Goal: Information Seeking & Learning: Check status

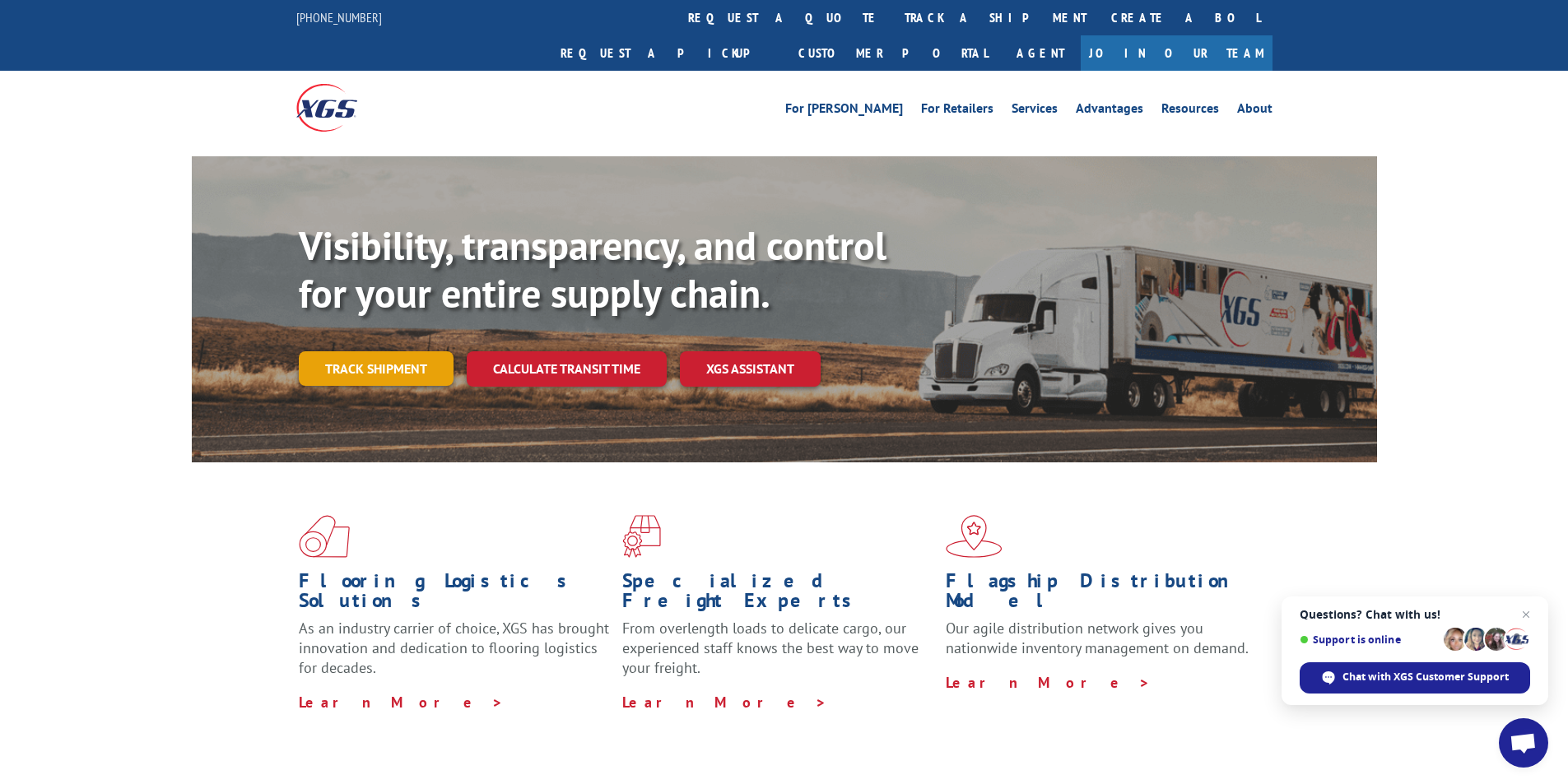
click at [401, 352] on link "Track shipment" at bounding box center [376, 369] width 155 height 35
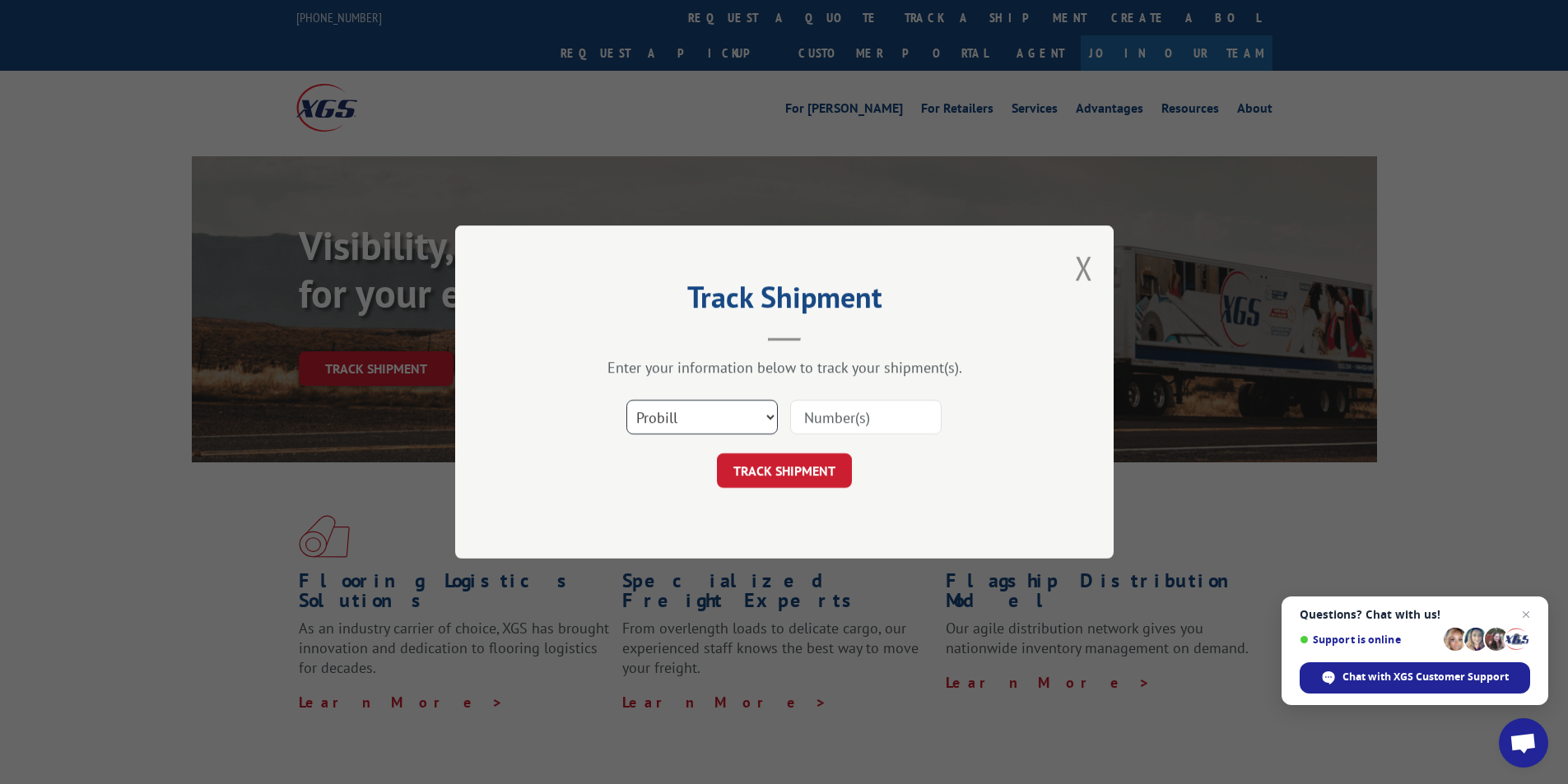
click at [737, 421] on select "Select category... Probill BOL PO" at bounding box center [702, 418] width 151 height 35
click at [672, 428] on select "Select category... Probill BOL PO" at bounding box center [702, 418] width 151 height 35
select select "bol"
click at [626, 400] on select "Select category... Probill BOL PO" at bounding box center [702, 418] width 151 height 35
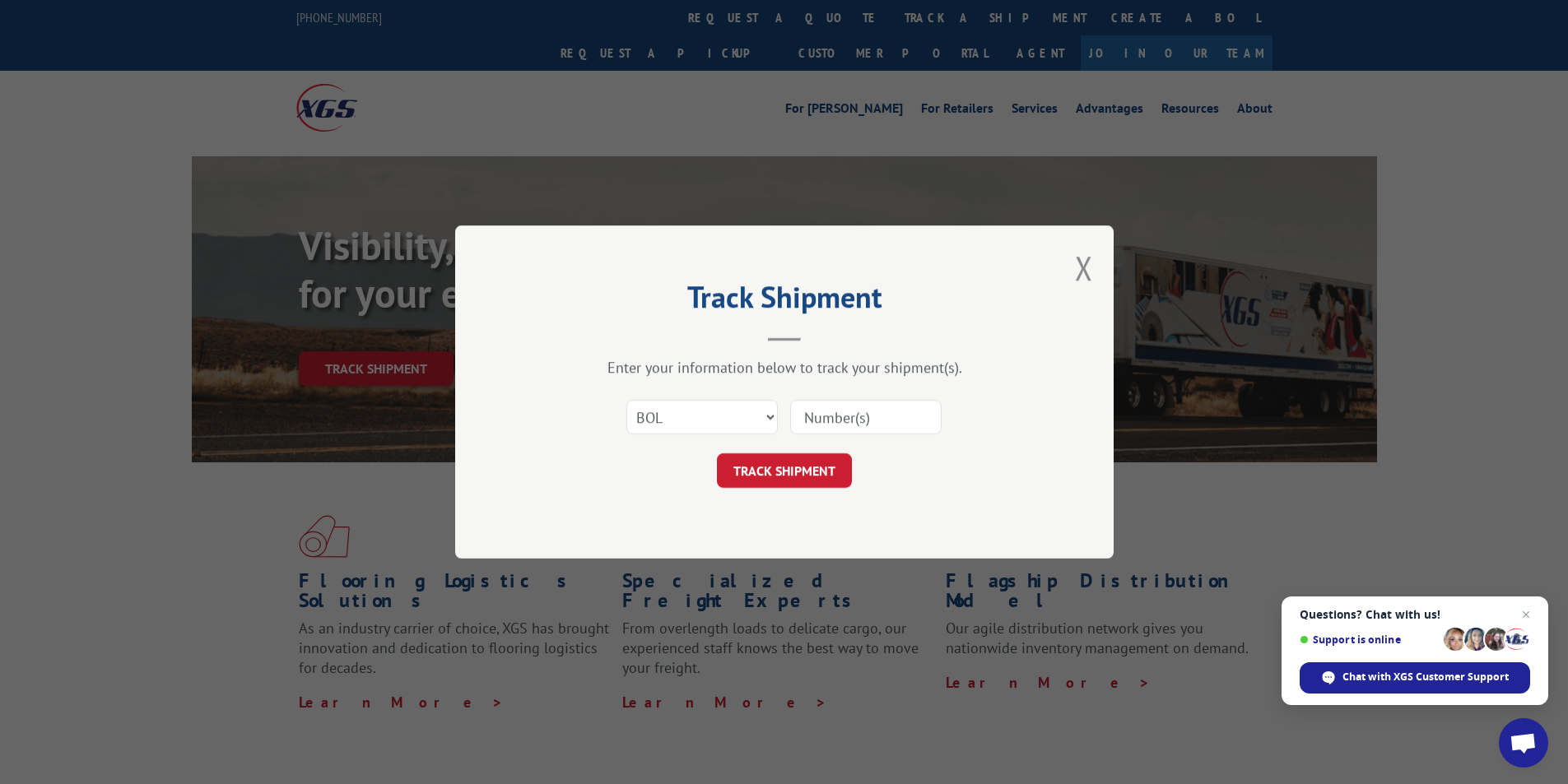
click at [820, 421] on input at bounding box center [866, 418] width 151 height 35
type input "AA05000509"
click at [815, 472] on button "TRACK SHIPMENT" at bounding box center [784, 471] width 135 height 35
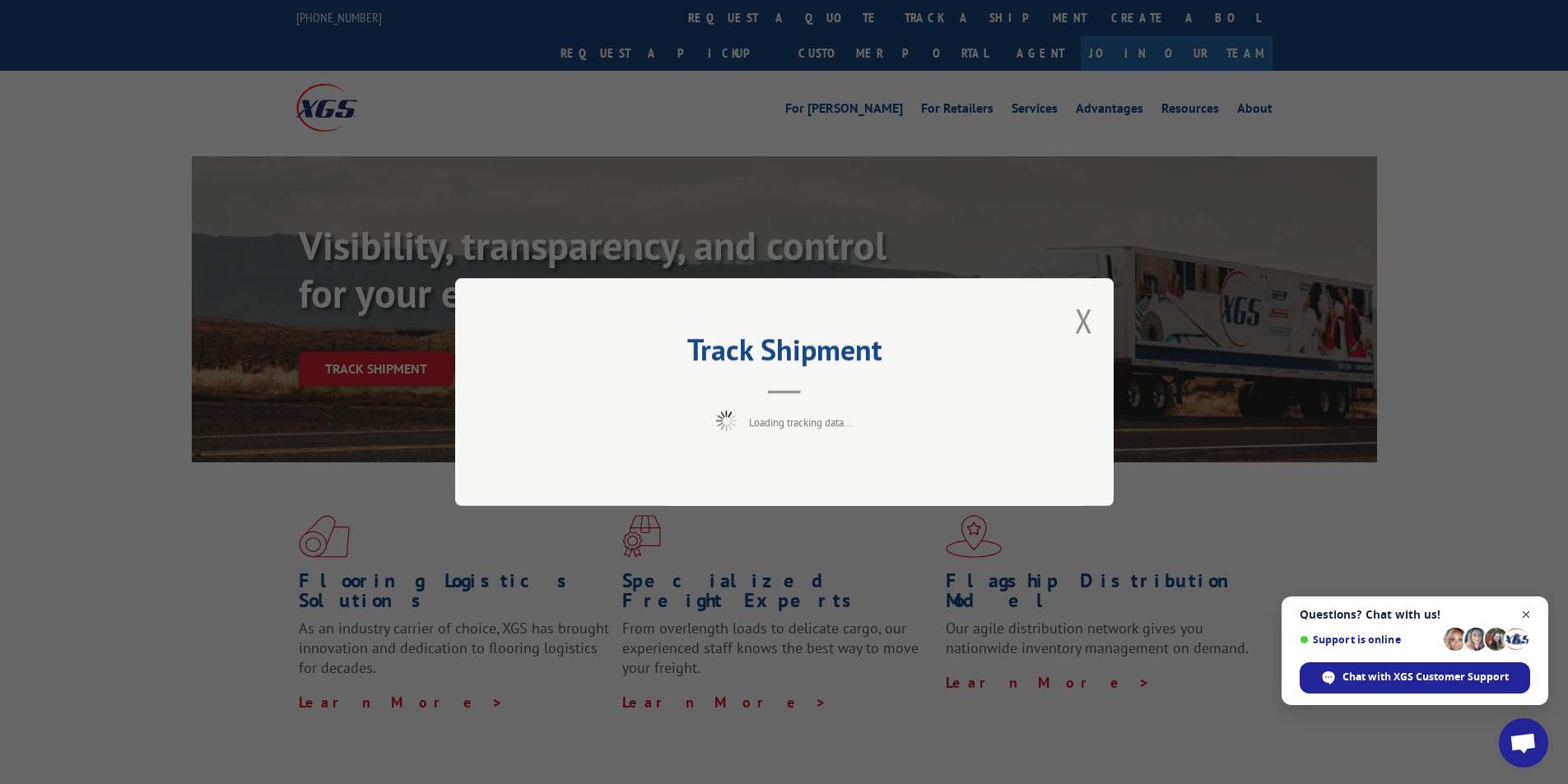
click at [1528, 617] on span "Close chat" at bounding box center [1526, 615] width 20 height 20
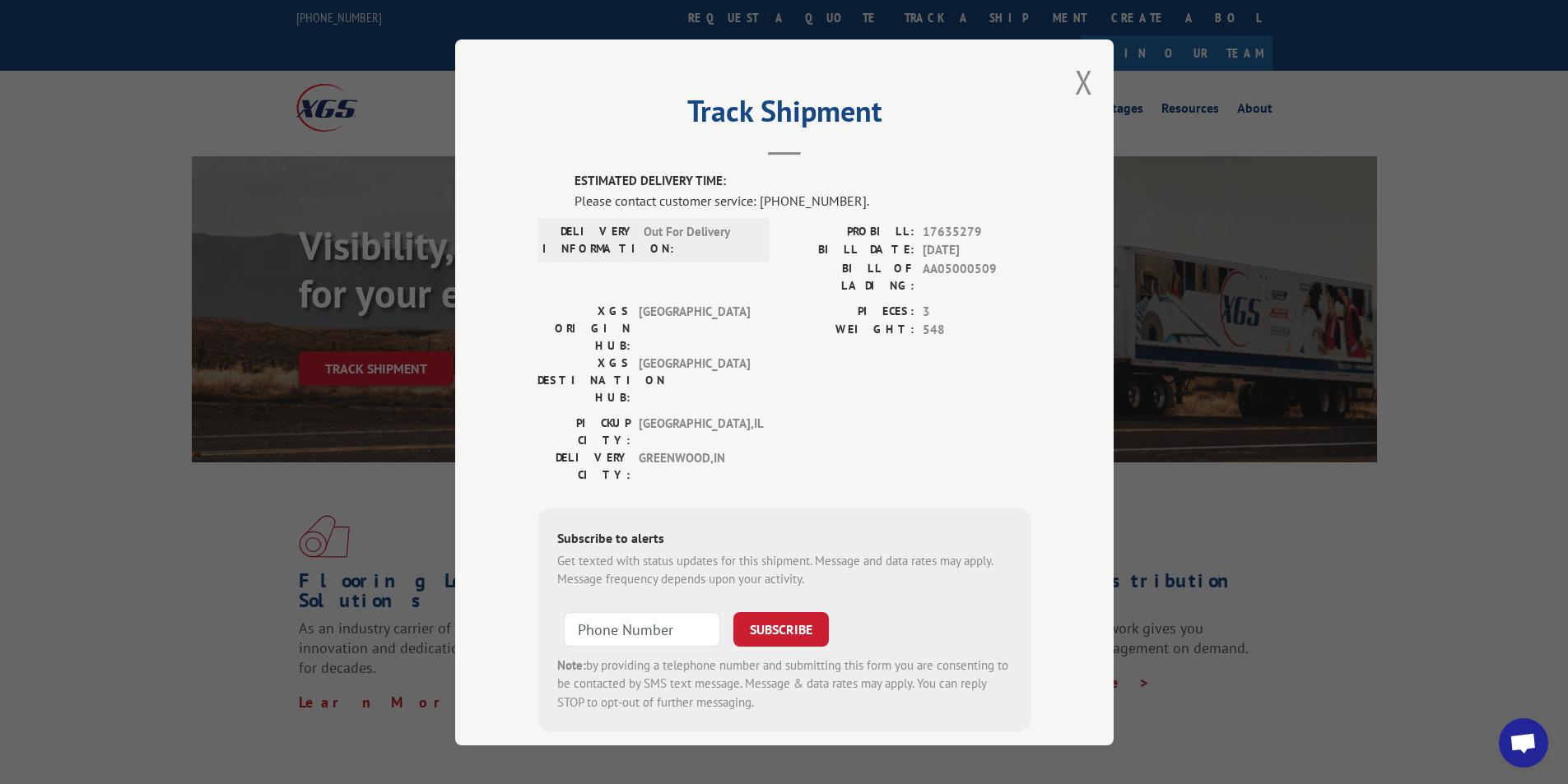
drag, startPoint x: 712, startPoint y: 263, endPoint x: 635, endPoint y: 299, distance: 85.0
click at [638, 302] on span "[GEOGRAPHIC_DATA]" at bounding box center [693, 328] width 111 height 52
